Goal: Task Accomplishment & Management: Use online tool/utility

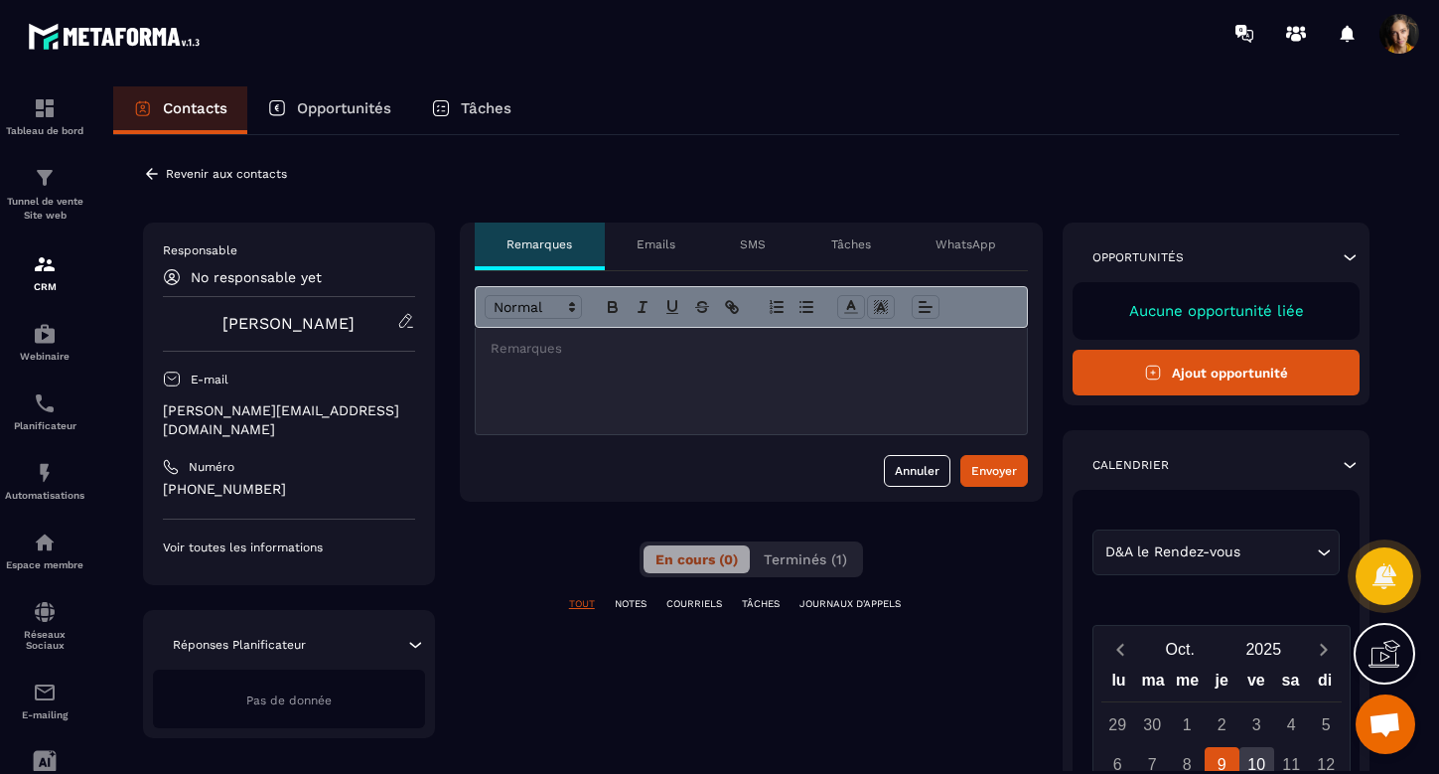
click at [321, 327] on link "[PERSON_NAME]" at bounding box center [289, 323] width 132 height 19
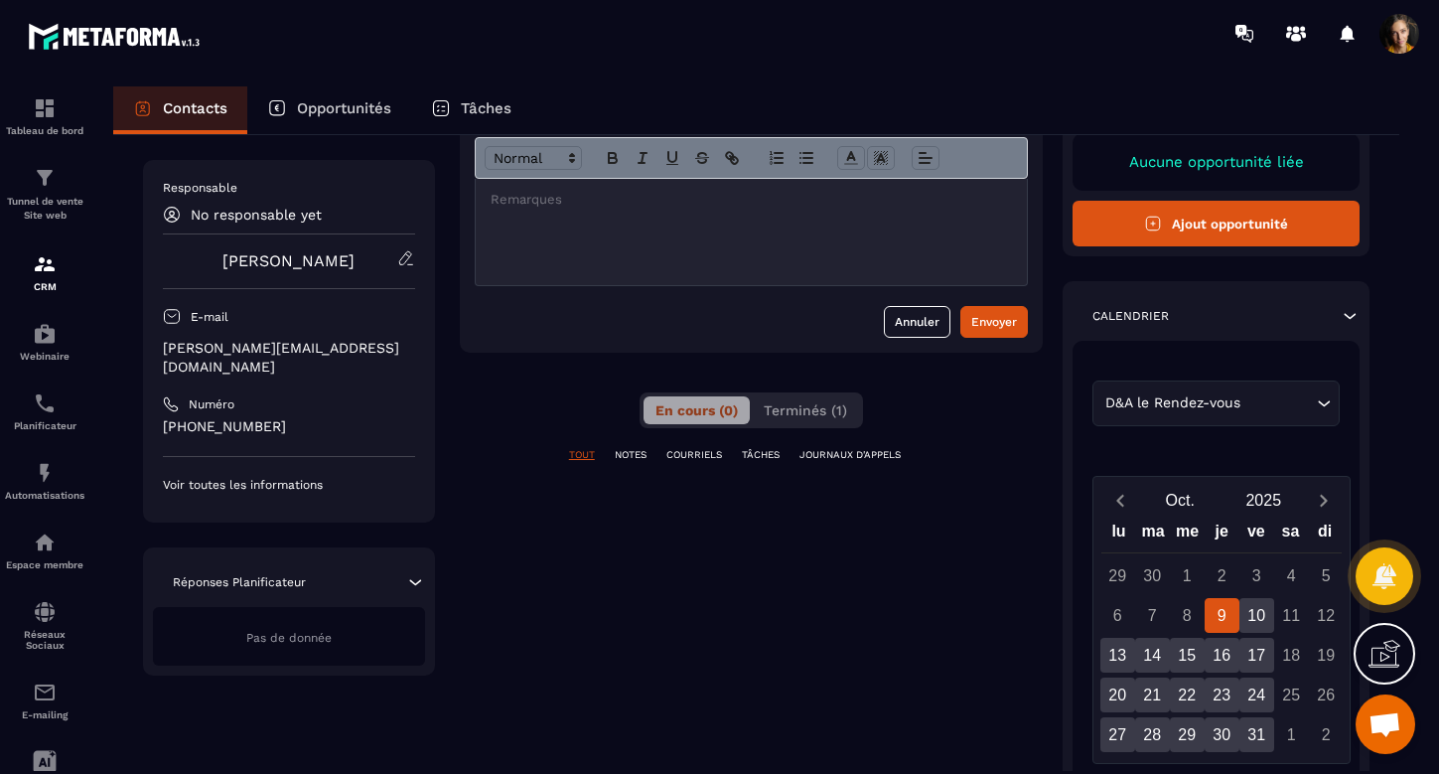
scroll to position [146, 0]
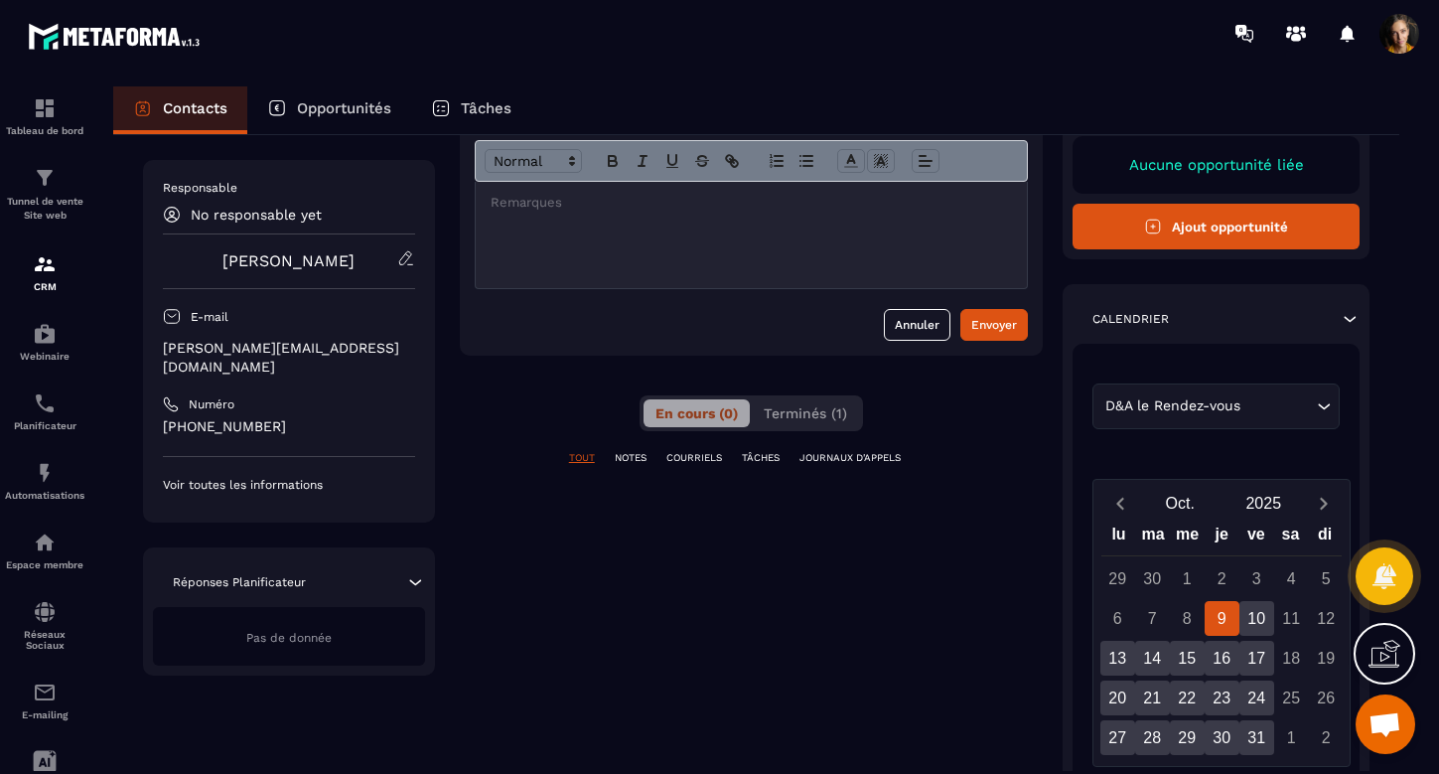
click at [278, 477] on p "Voir toutes les informations" at bounding box center [289, 485] width 252 height 16
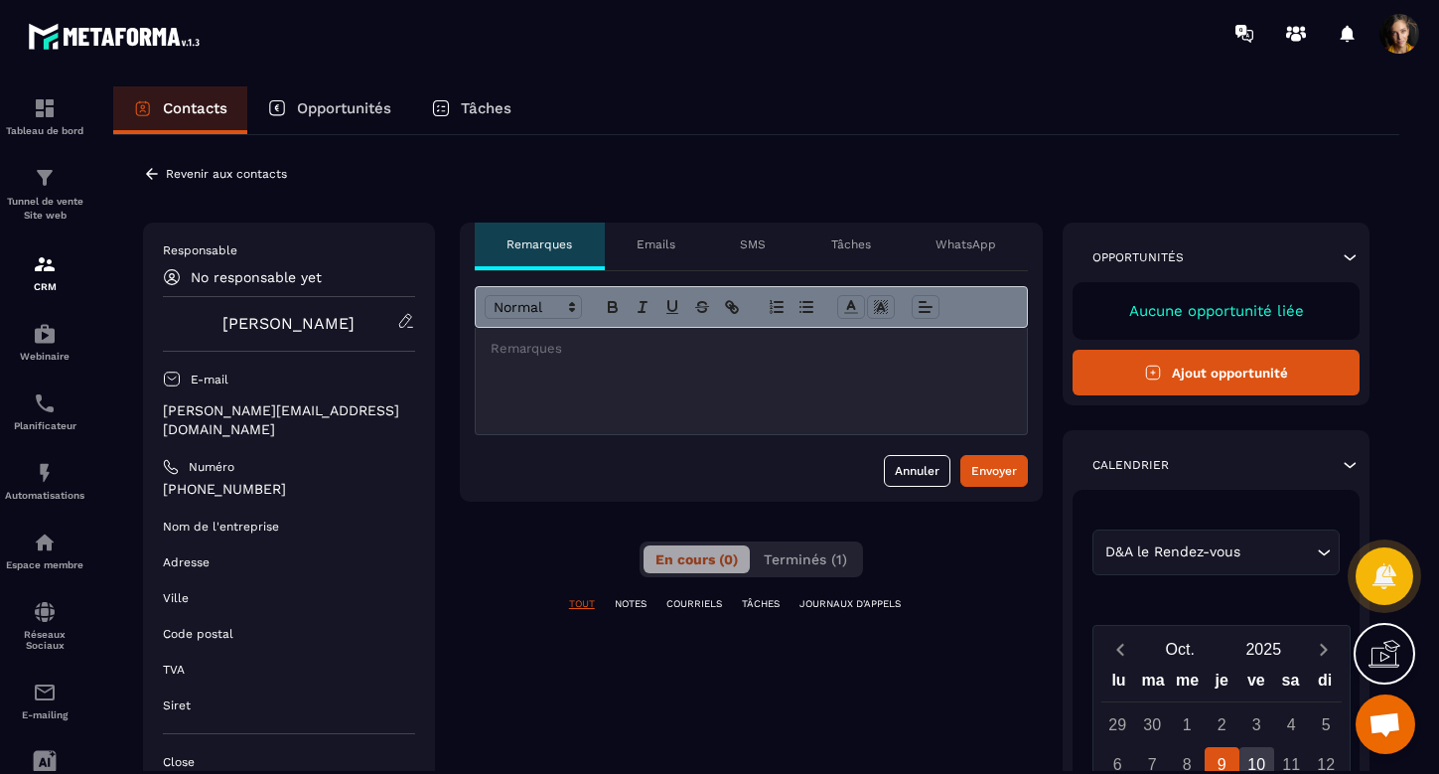
scroll to position [0, 0]
click at [151, 172] on icon at bounding box center [152, 174] width 18 height 18
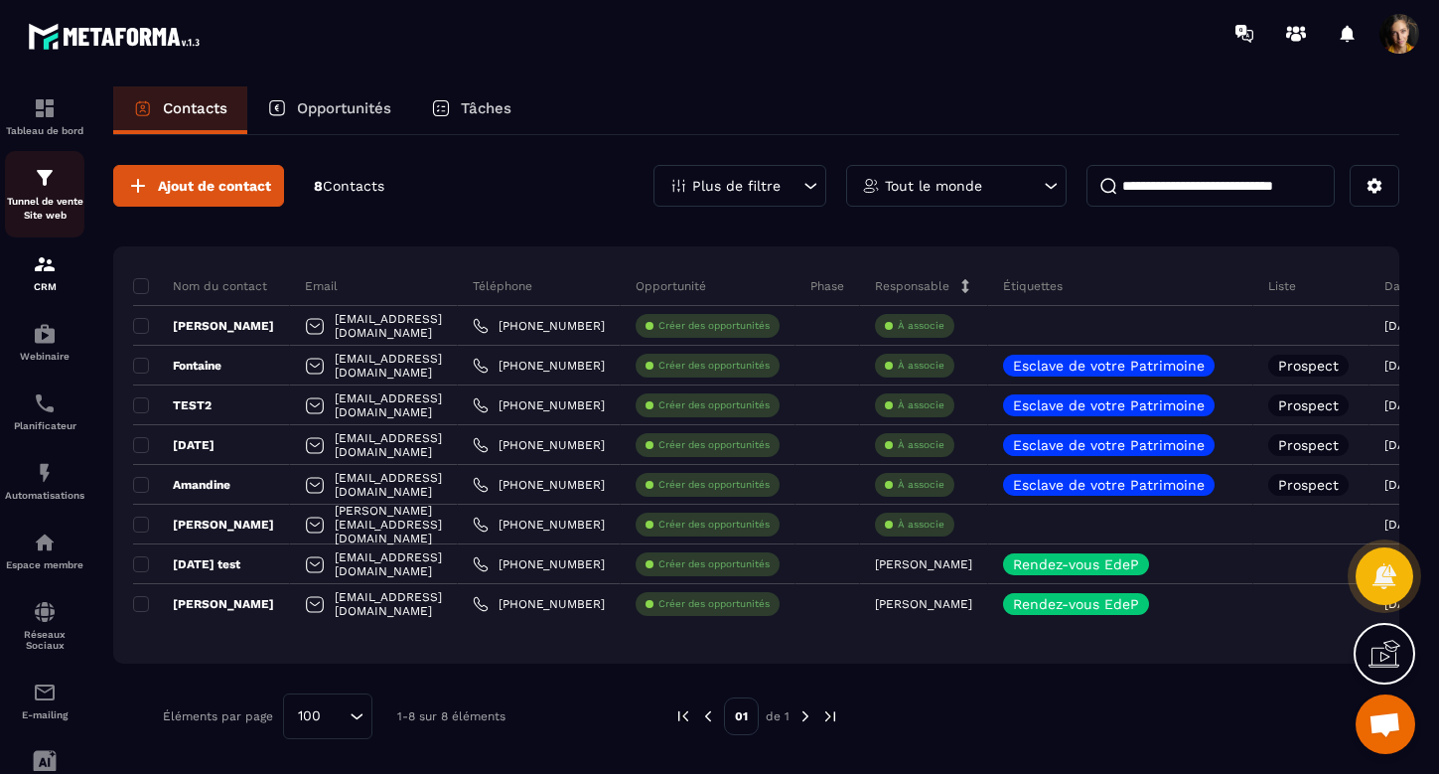
click at [38, 196] on p "Tunnel de vente Site web" at bounding box center [44, 209] width 79 height 28
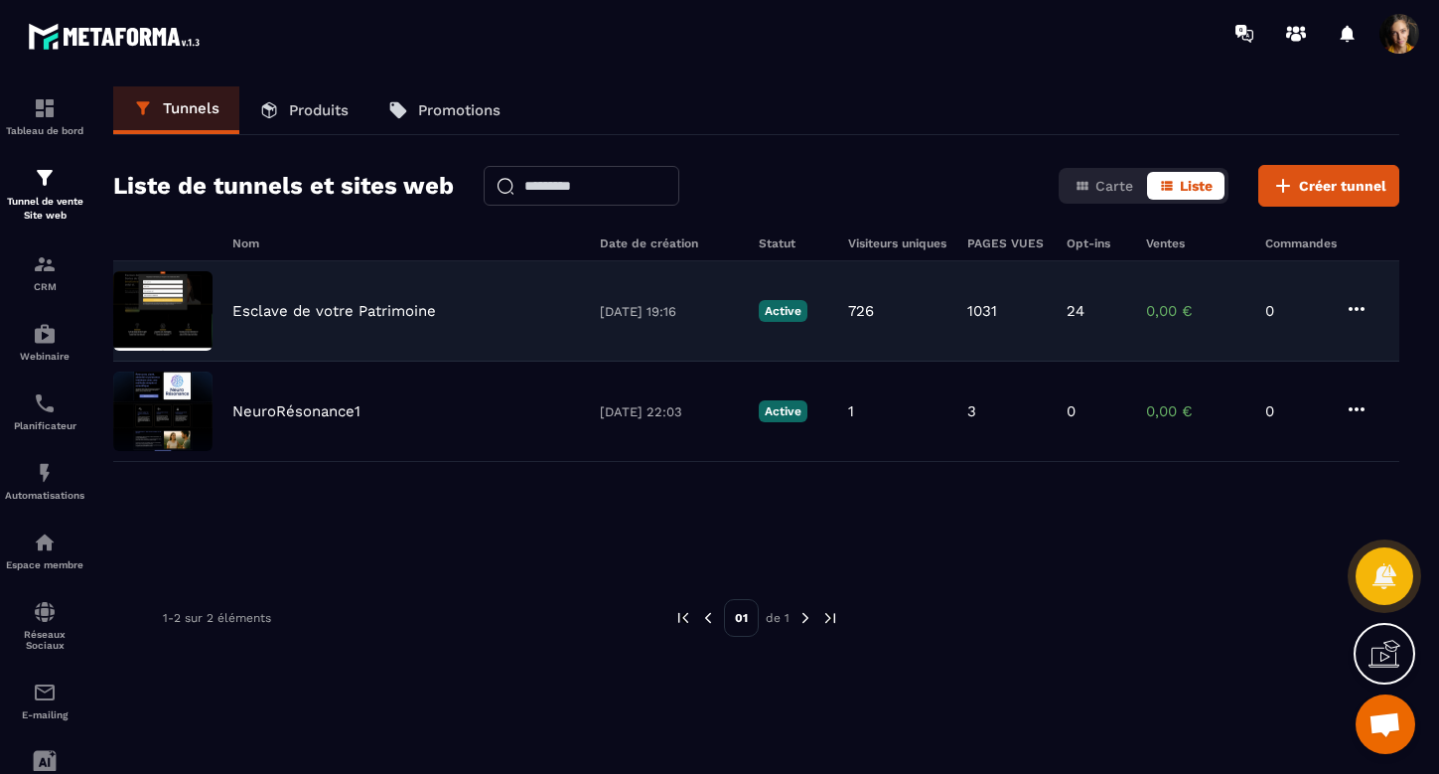
click at [345, 312] on p "Esclave de votre Patrimoine" at bounding box center [334, 311] width 204 height 18
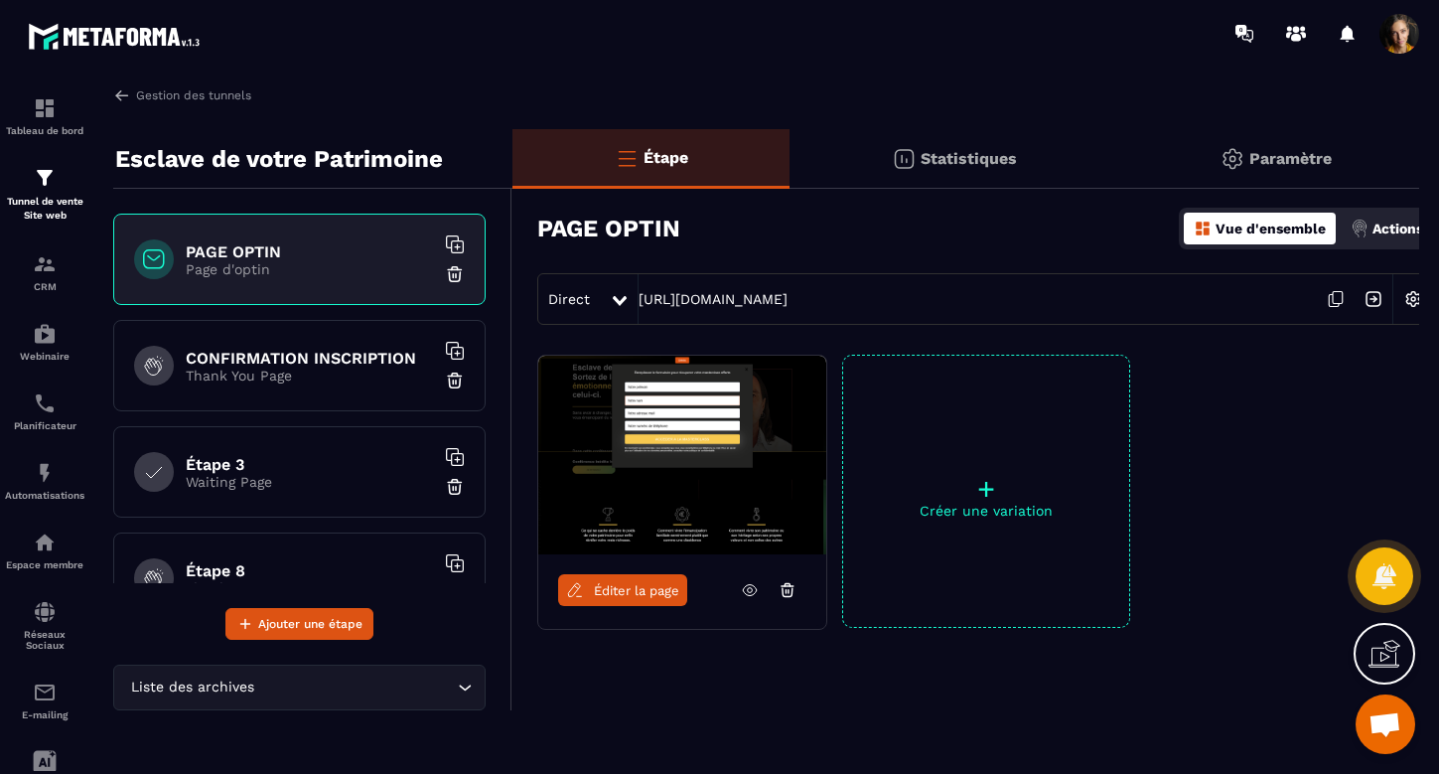
click at [650, 588] on span "Éditer la page" at bounding box center [636, 590] width 85 height 15
